Goal: Information Seeking & Learning: Understand process/instructions

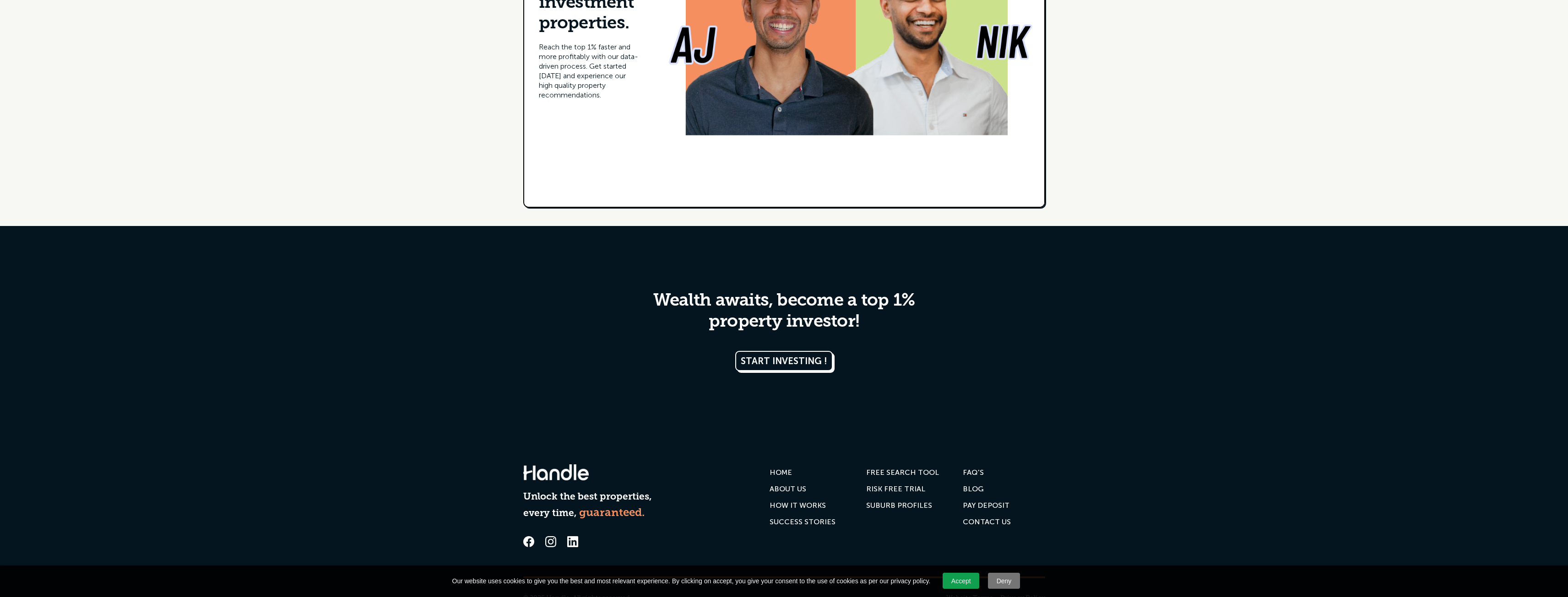
scroll to position [4998, 0]
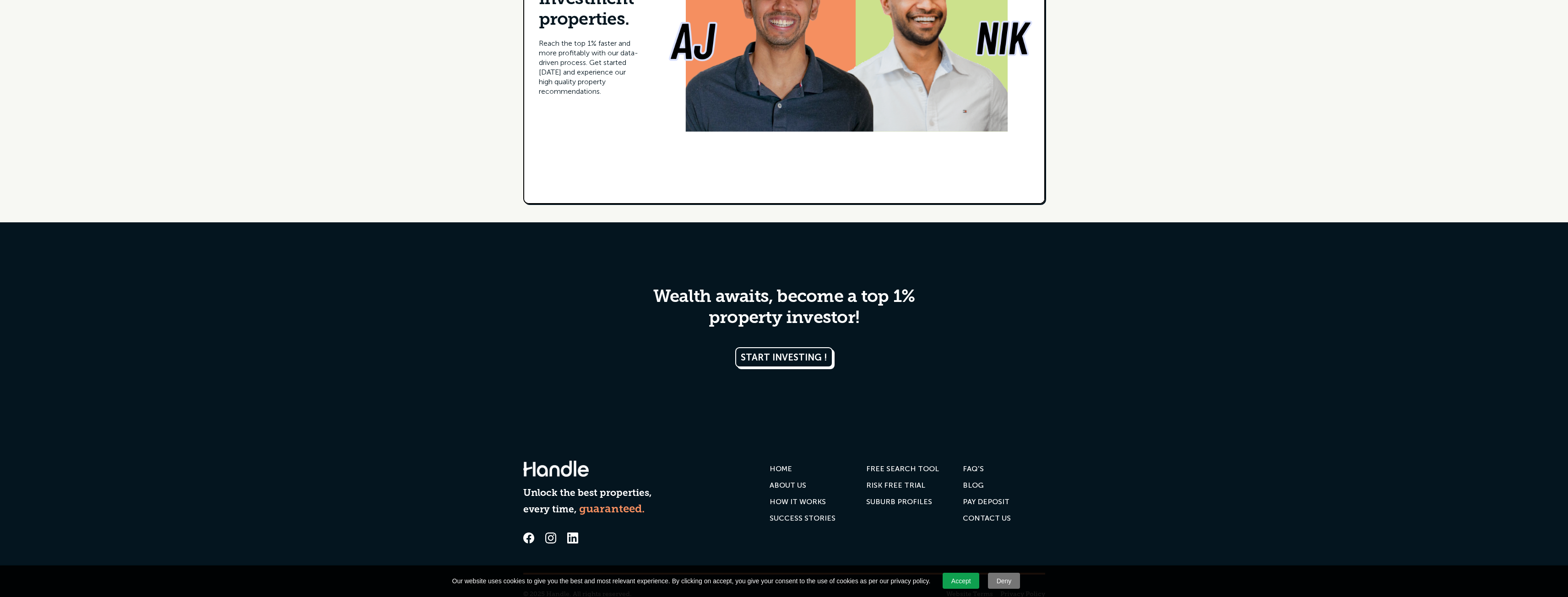
click at [974, 464] on div "FAQ'S" at bounding box center [973, 469] width 21 height 9
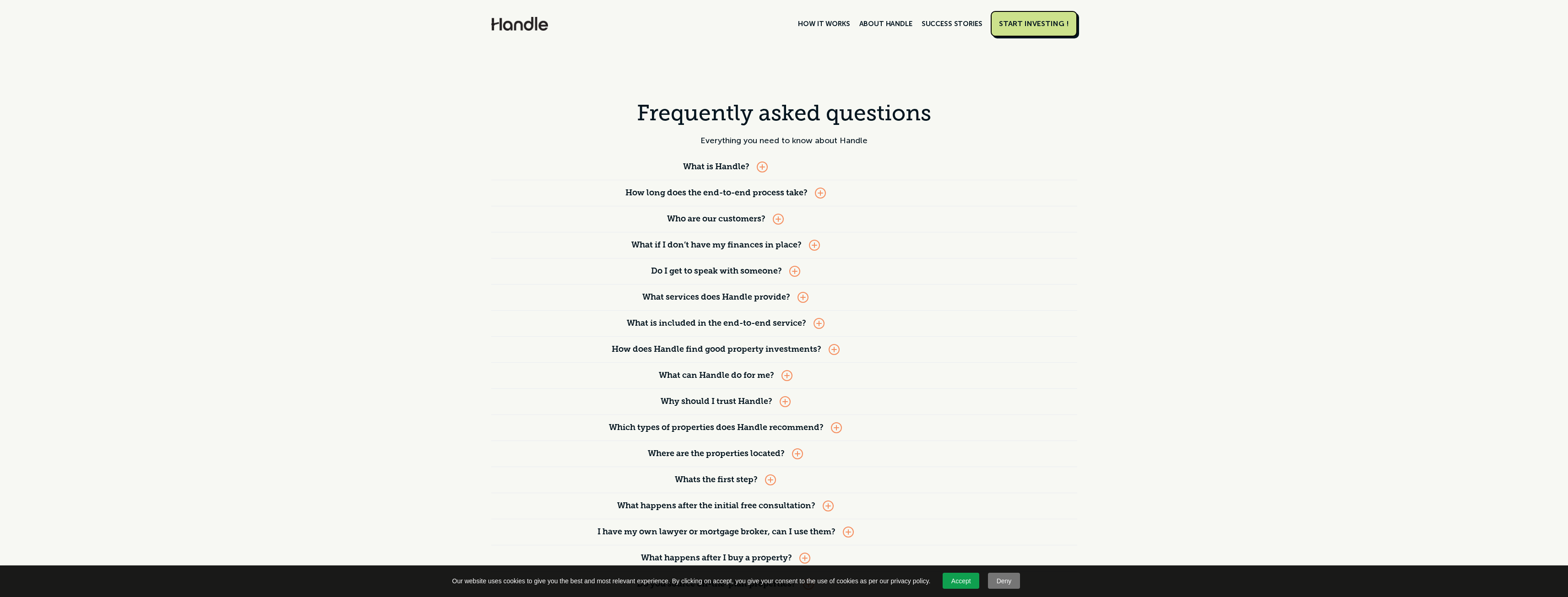
click at [814, 190] on div "How long does the end-to-end process take?" at bounding box center [725, 193] width 469 height 25
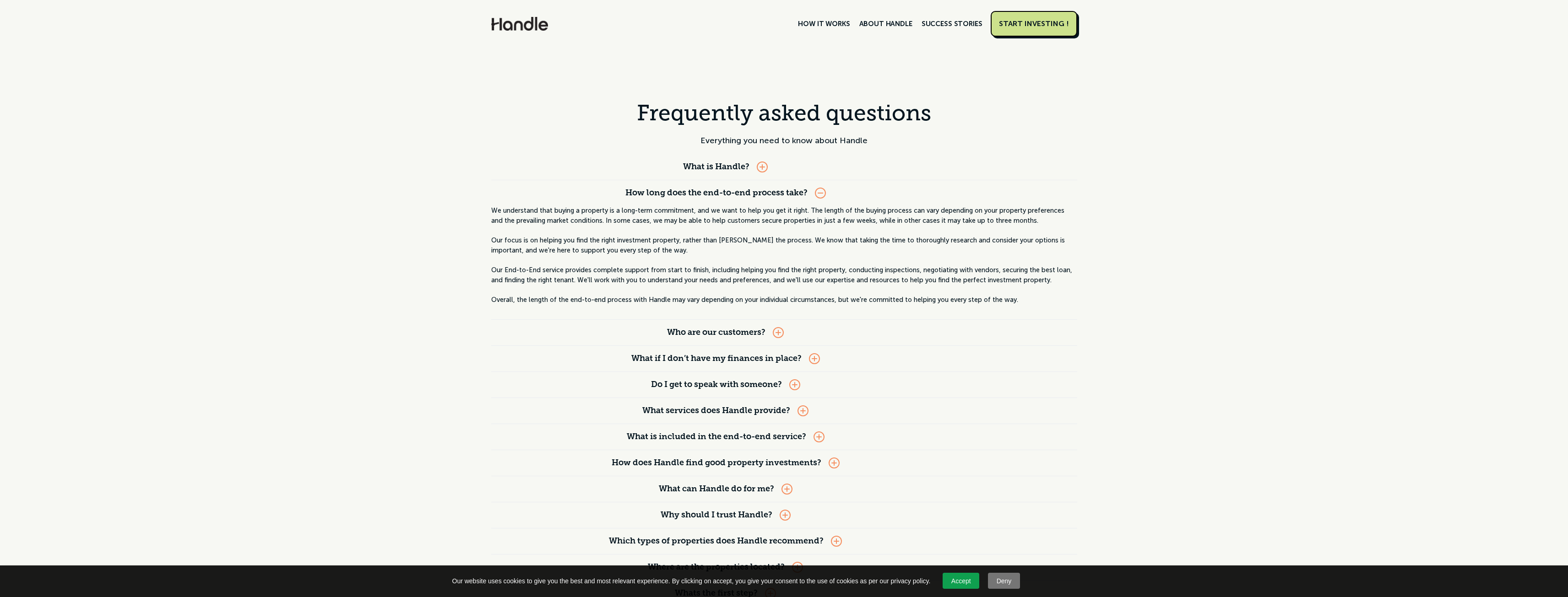
click at [816, 191] on div at bounding box center [820, 193] width 11 height 11
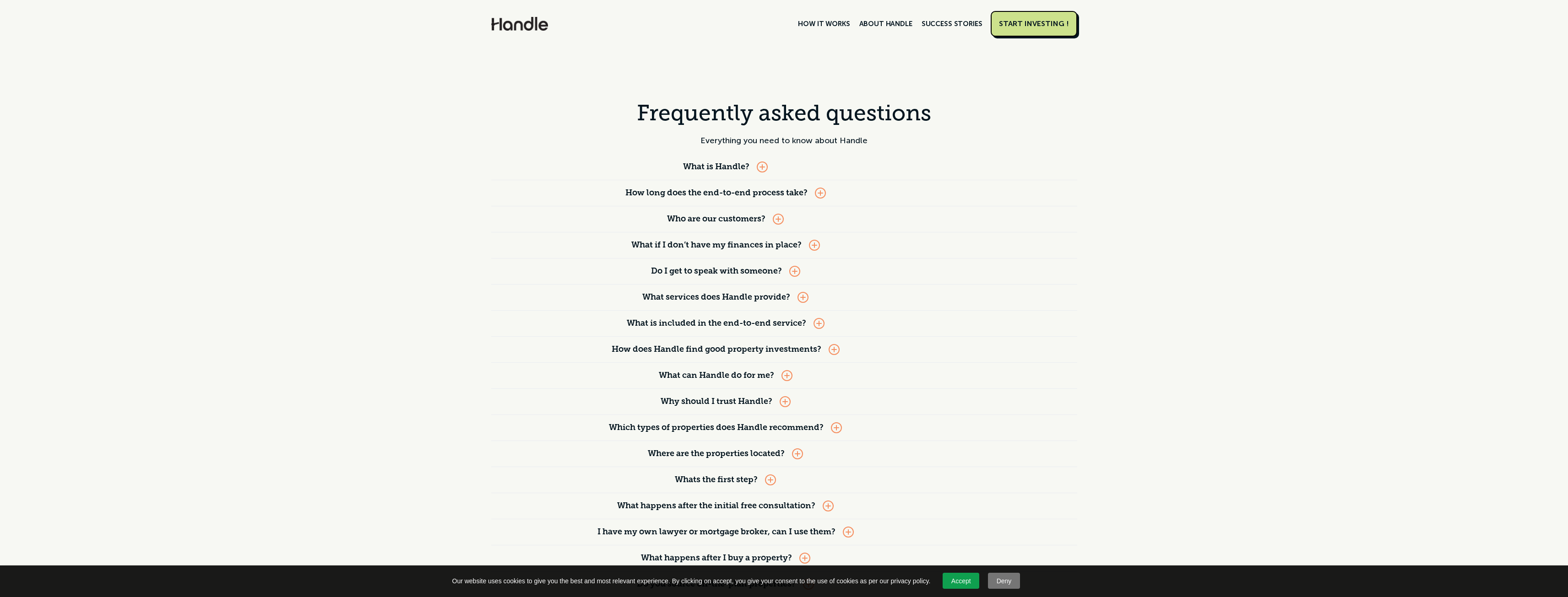
click at [795, 273] on div at bounding box center [794, 271] width 1 height 6
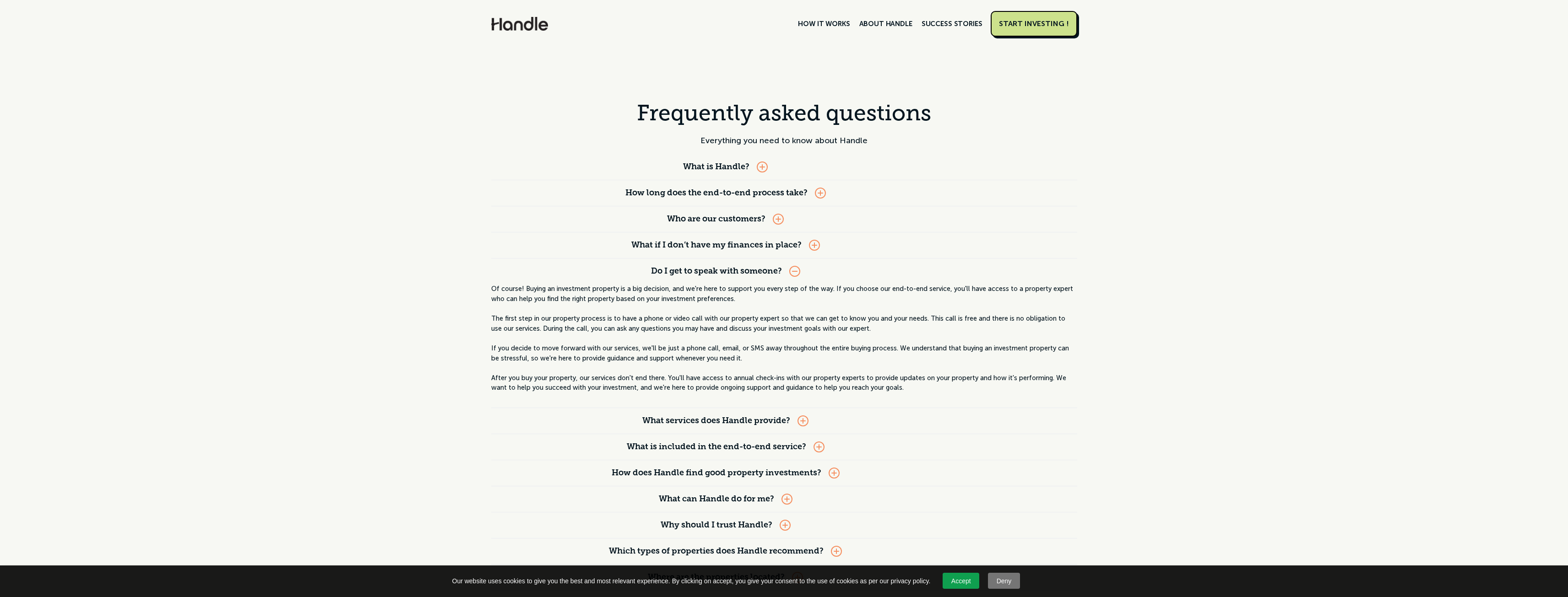
click at [797, 273] on div at bounding box center [795, 271] width 11 height 11
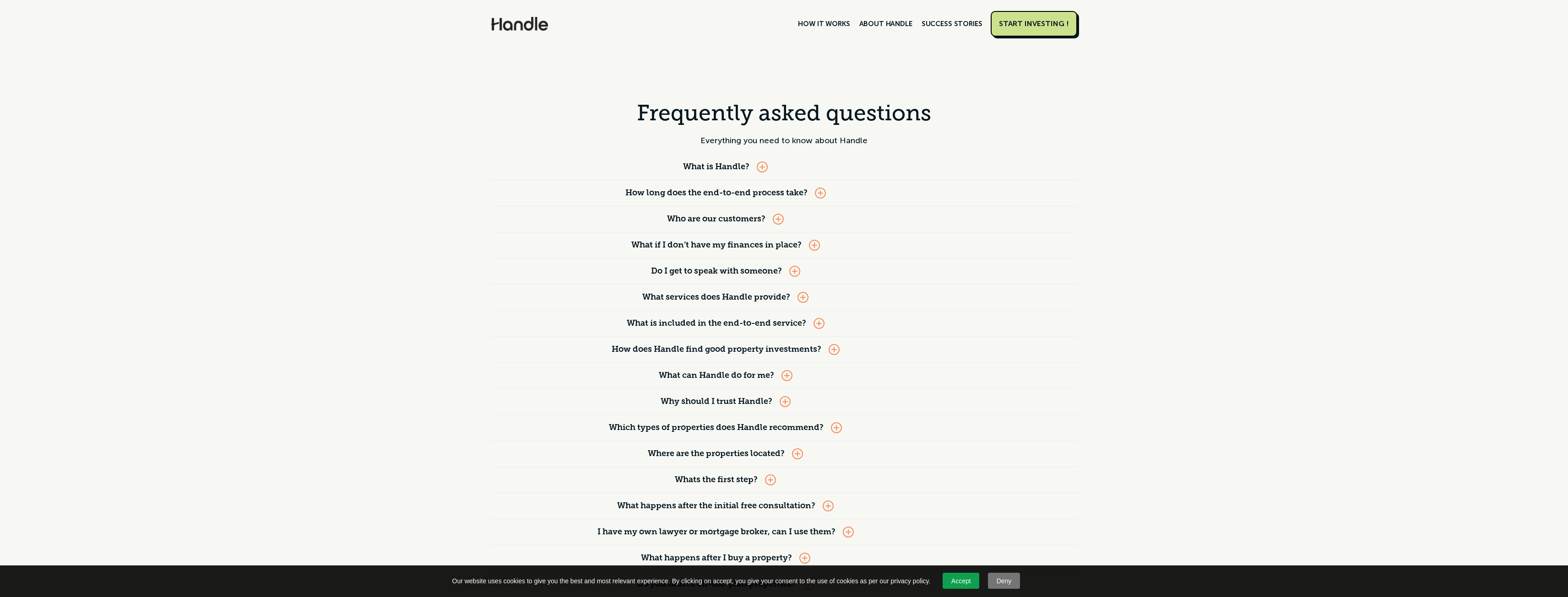
click at [836, 345] on div at bounding box center [834, 350] width 11 height 11
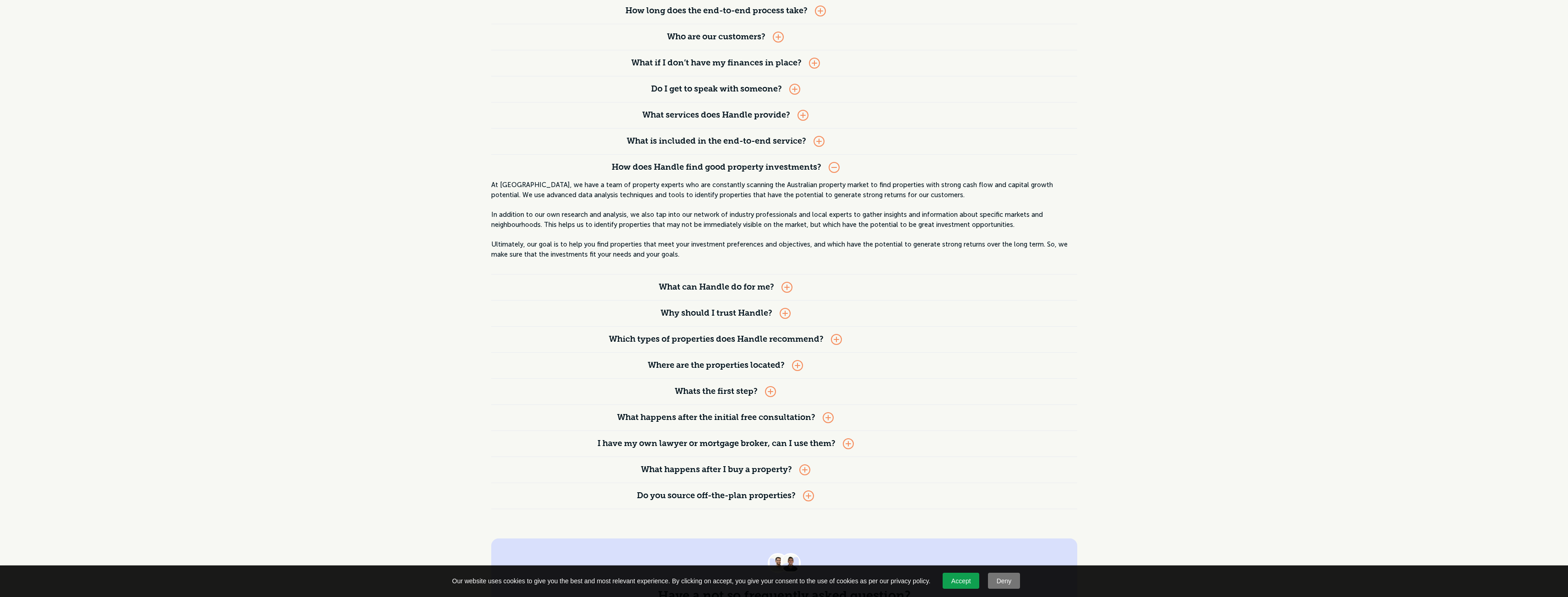
scroll to position [183, 0]
click at [855, 442] on div "I have my own lawyer or mortgage broker, can I use them?" at bounding box center [725, 443] width 469 height 25
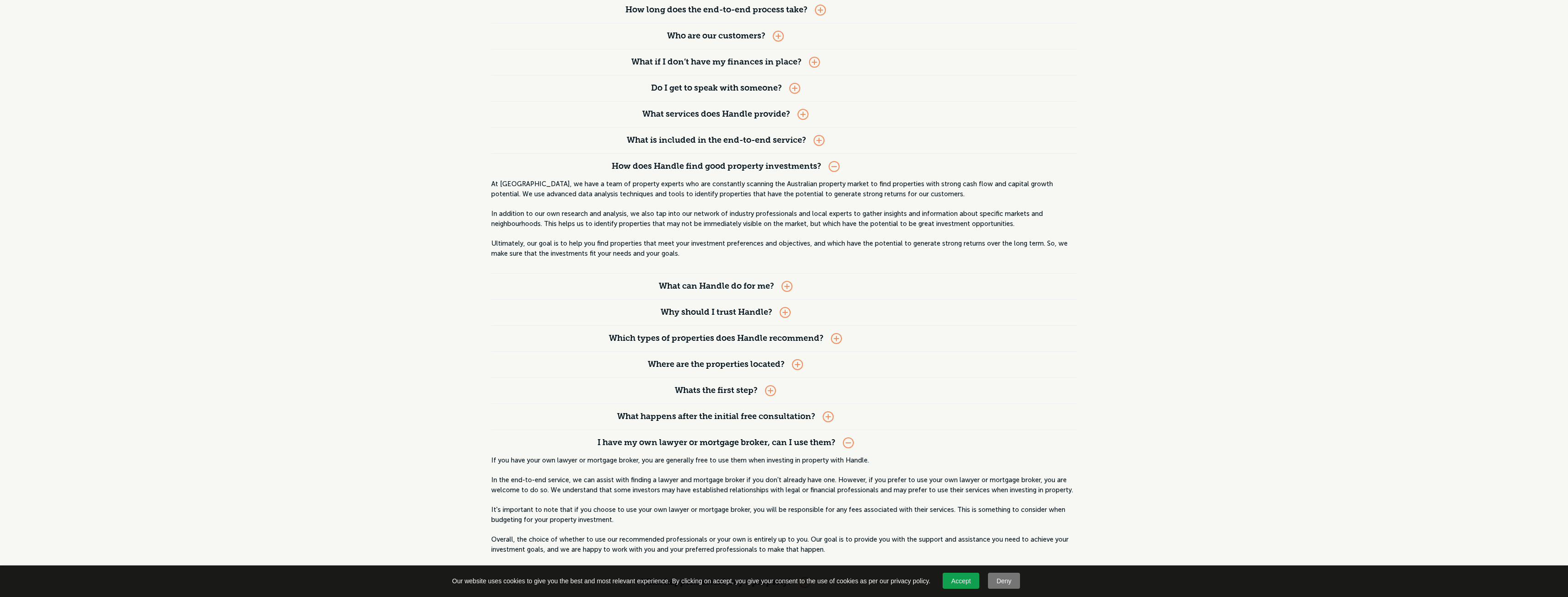
click at [855, 442] on div "I have my own lawyer or mortgage broker, can I use them?" at bounding box center [725, 443] width 469 height 25
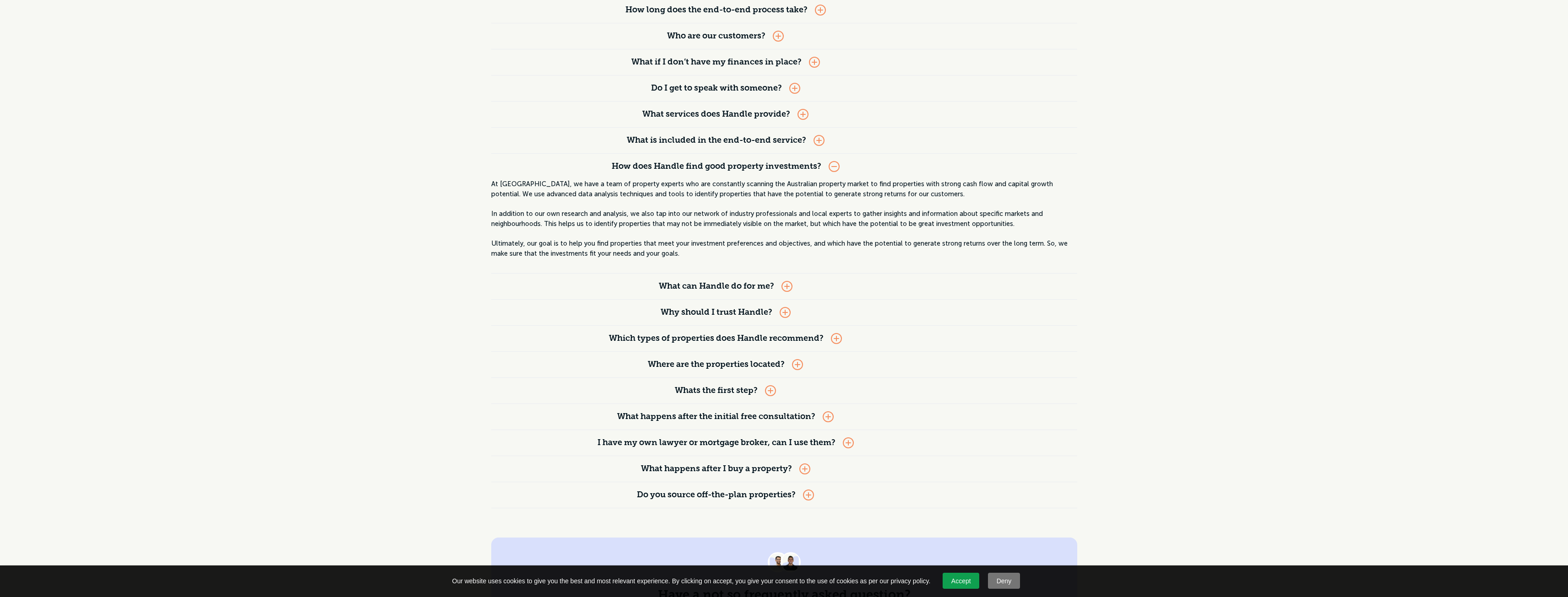
click at [804, 467] on div at bounding box center [805, 469] width 11 height 11
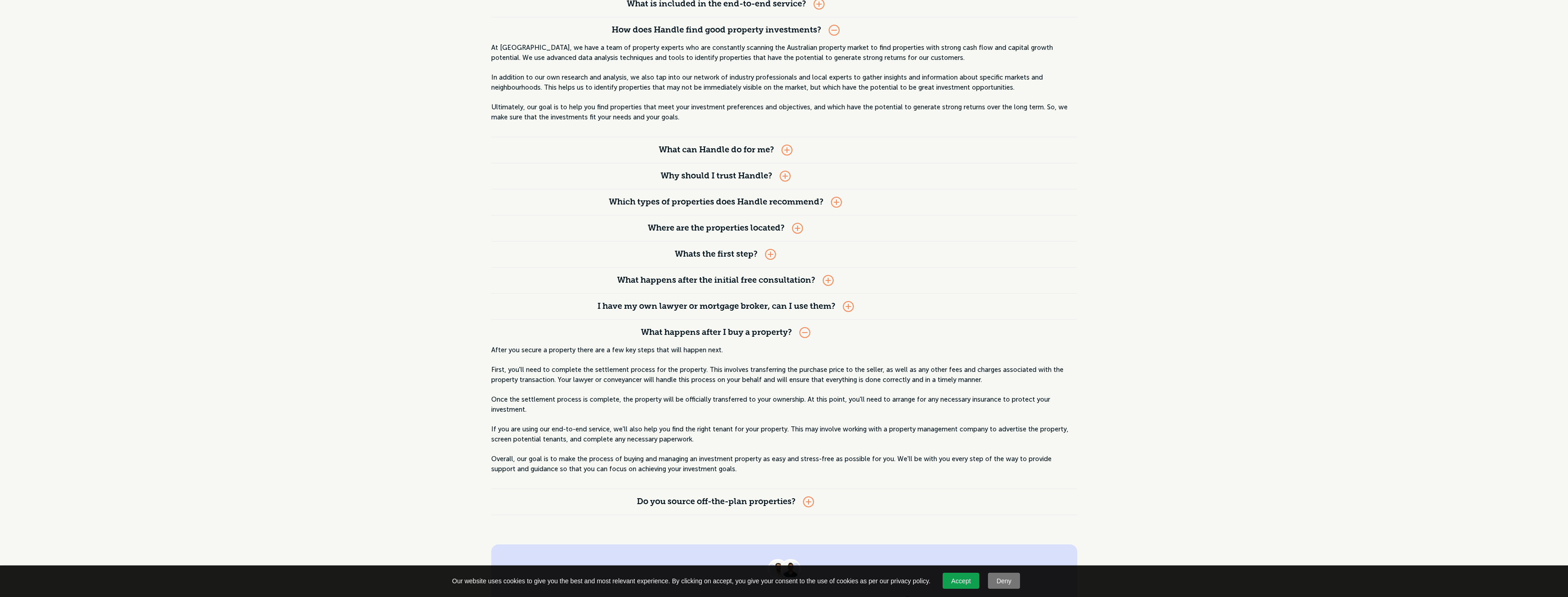
scroll to position [320, 0]
click at [805, 333] on div at bounding box center [805, 332] width 11 height 11
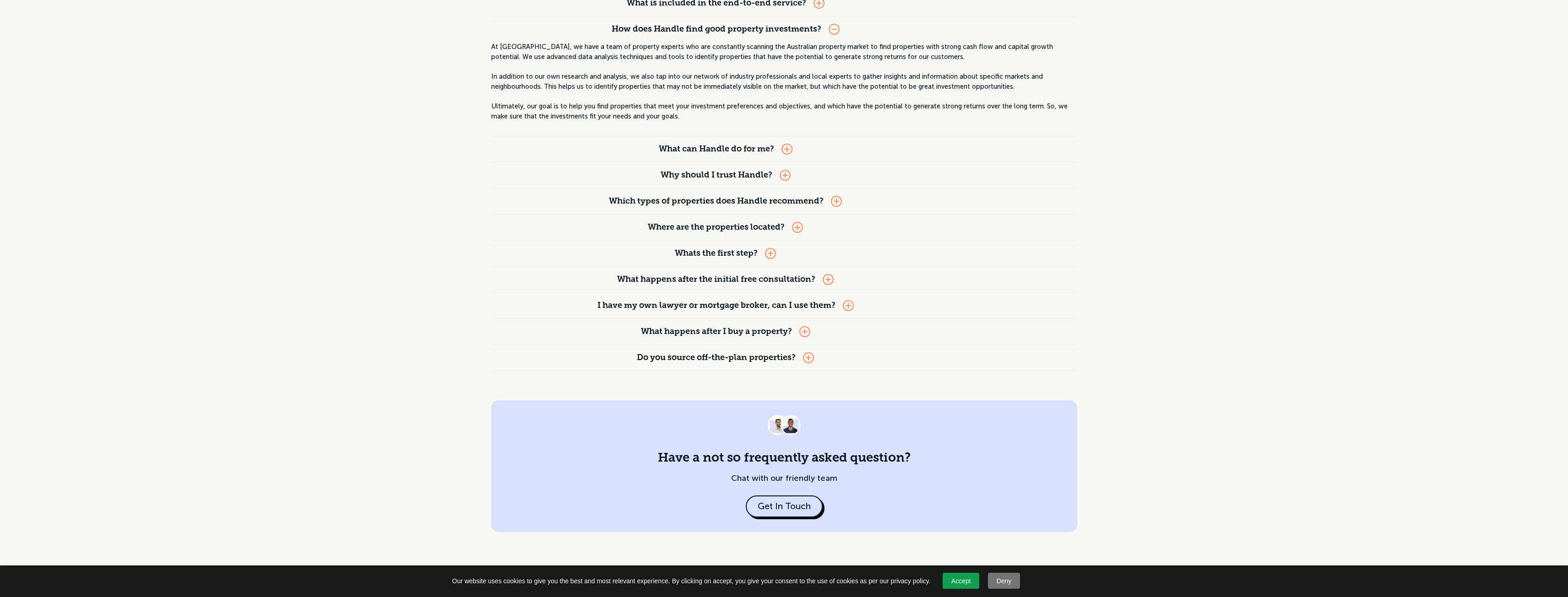
click at [772, 250] on div at bounding box center [771, 254] width 11 height 11
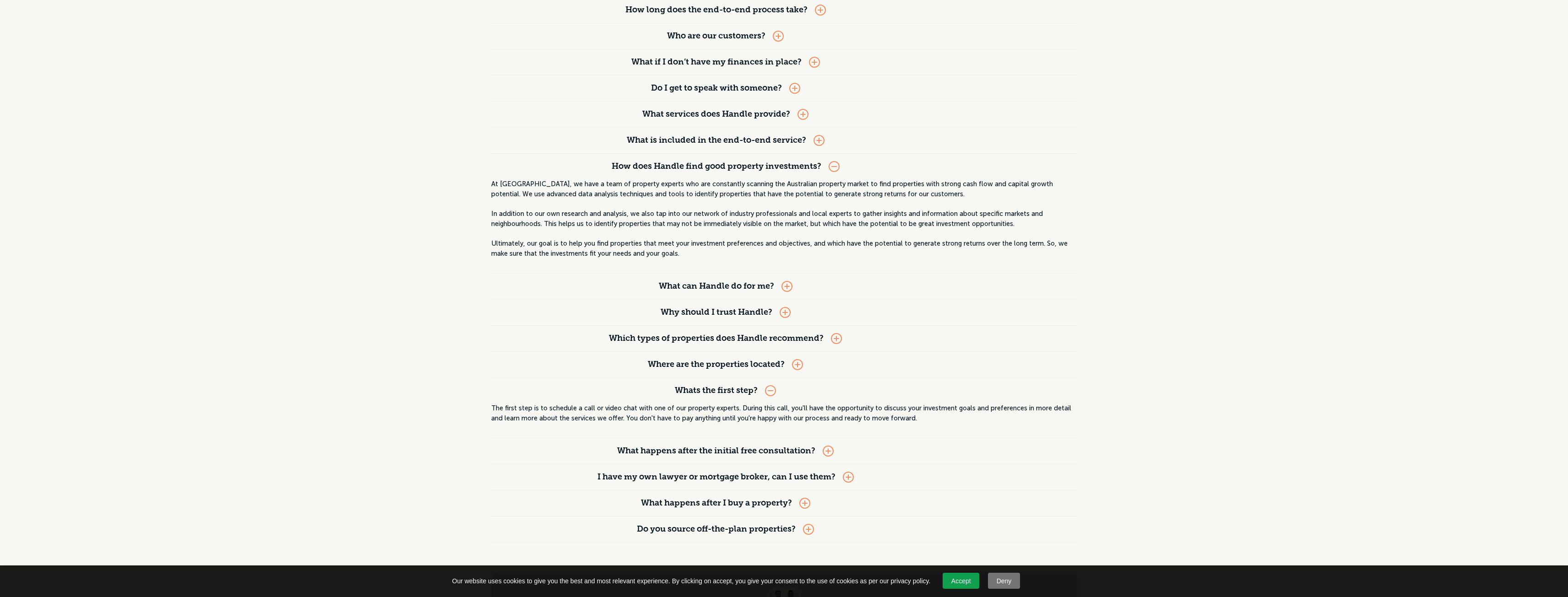
scroll to position [0, 0]
